Goal: Information Seeking & Learning: Learn about a topic

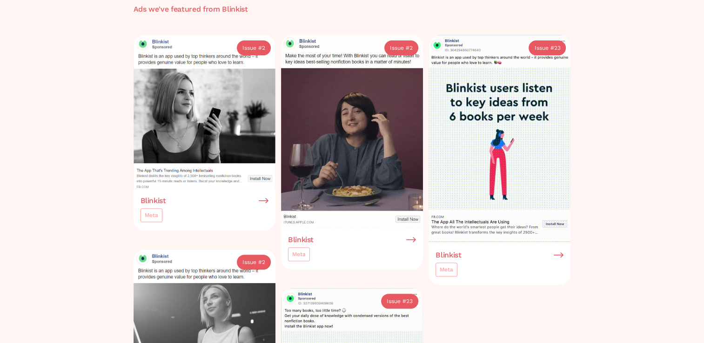
scroll to position [326, 0]
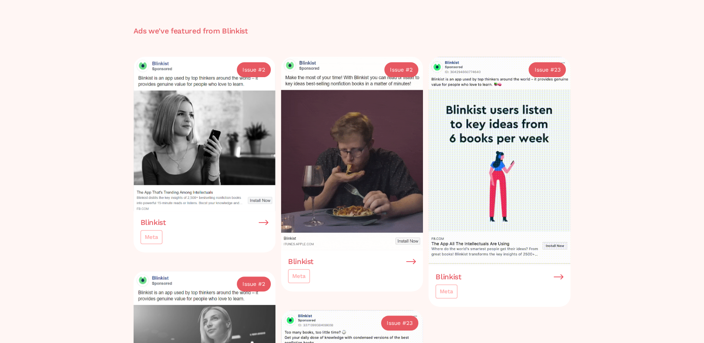
click at [263, 222] on img at bounding box center [264, 223] width 10 height 8
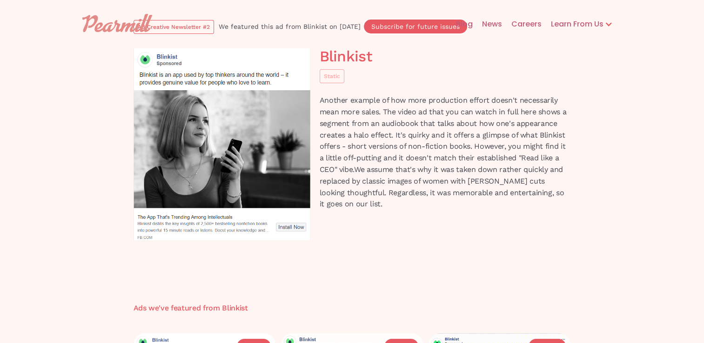
click at [291, 228] on img at bounding box center [222, 144] width 177 height 192
click at [339, 74] on div "Static" at bounding box center [332, 76] width 16 height 9
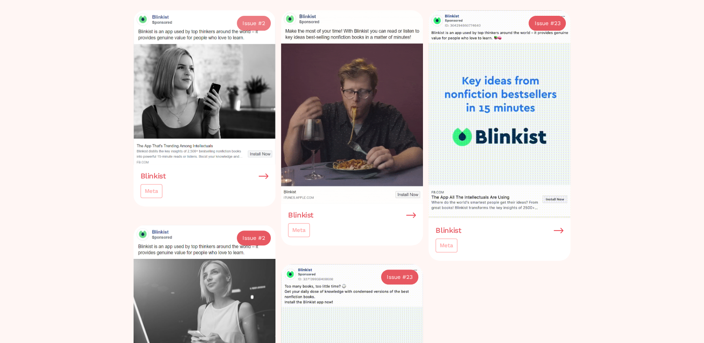
scroll to position [326, 0]
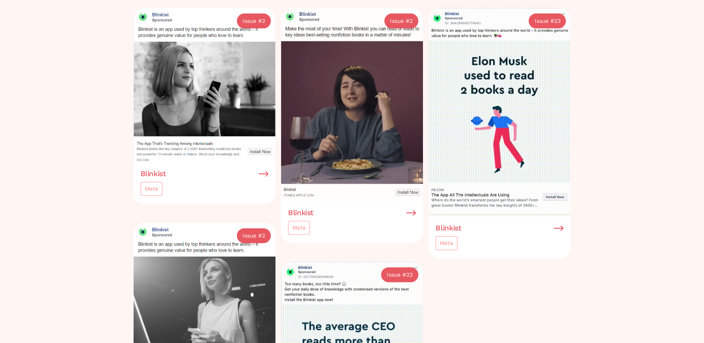
click at [567, 228] on div "Blinkist Meta" at bounding box center [500, 238] width 142 height 42
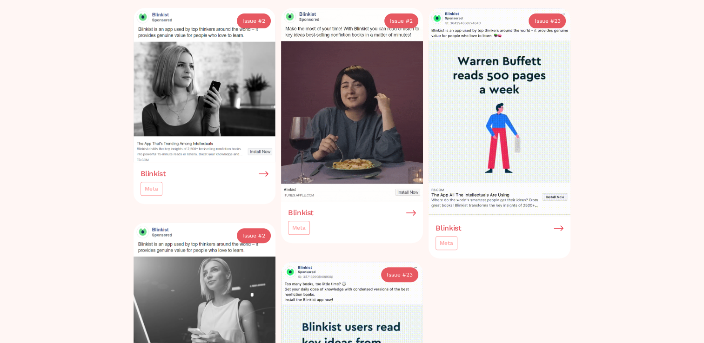
click at [561, 226] on img at bounding box center [559, 228] width 10 height 8
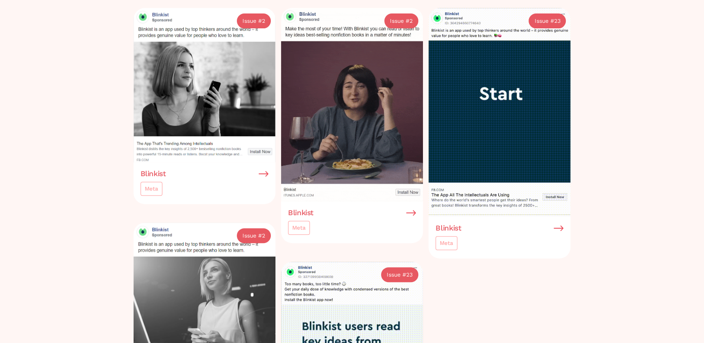
click at [561, 226] on img at bounding box center [559, 228] width 10 height 8
